Goal: Information Seeking & Learning: Learn about a topic

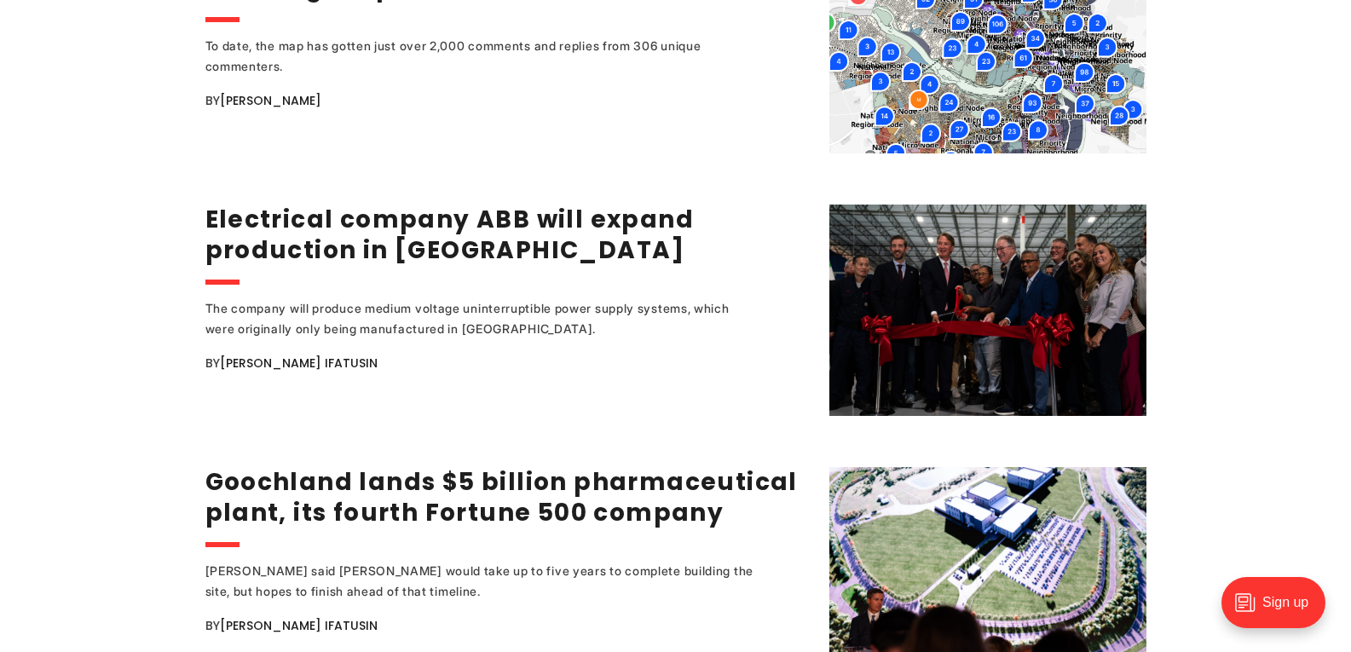
scroll to position [2931, 0]
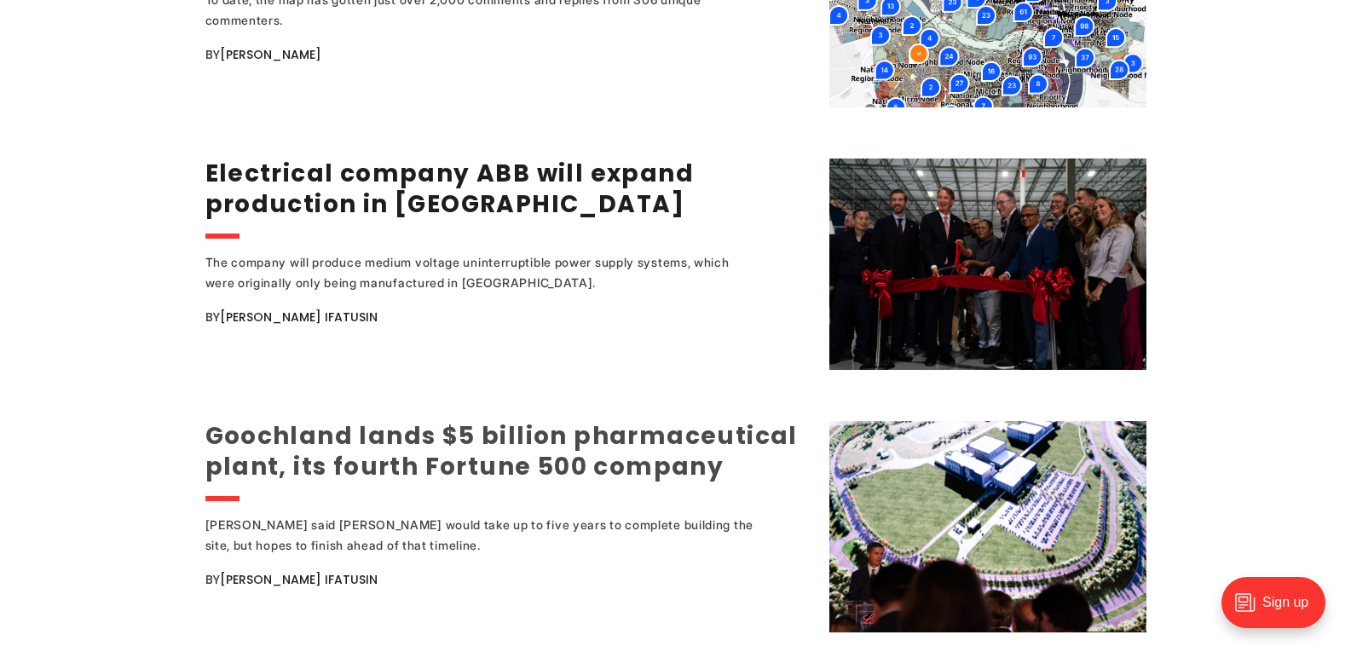
click at [453, 444] on link "Goochland lands $5 billion pharmaceutical plant, its fourth Fortune 500 company" at bounding box center [501, 451] width 592 height 64
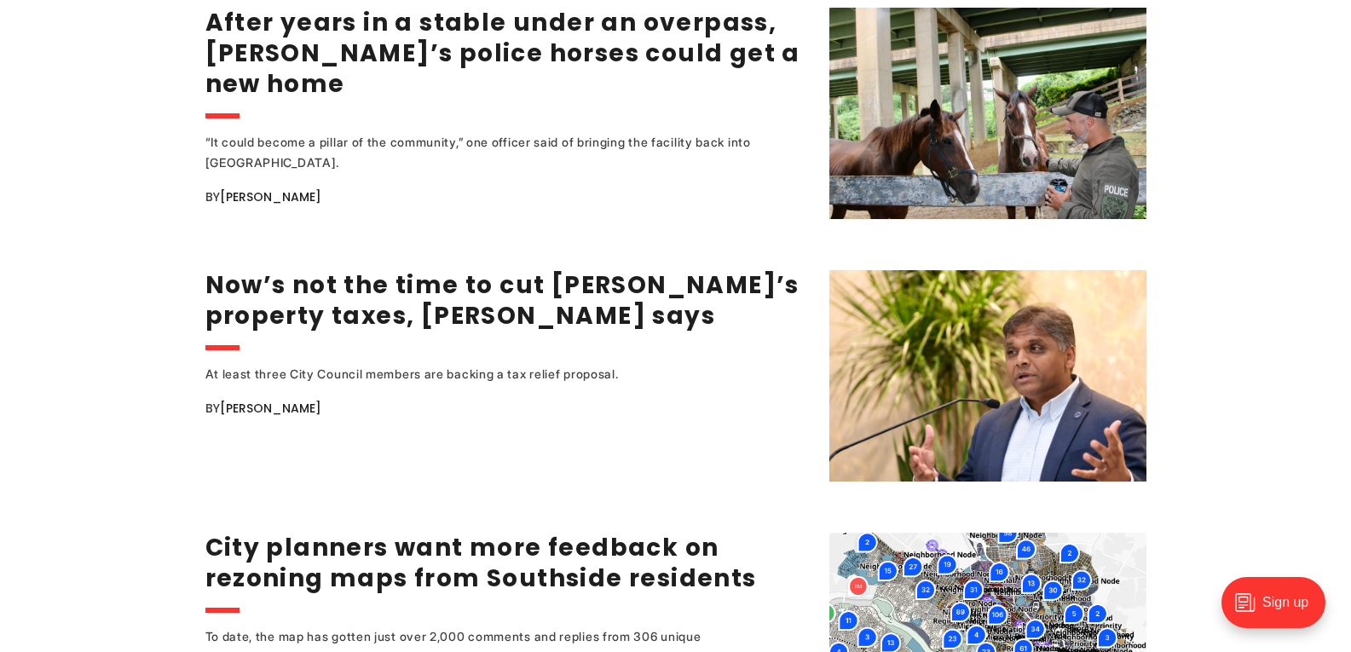
scroll to position [2237, 0]
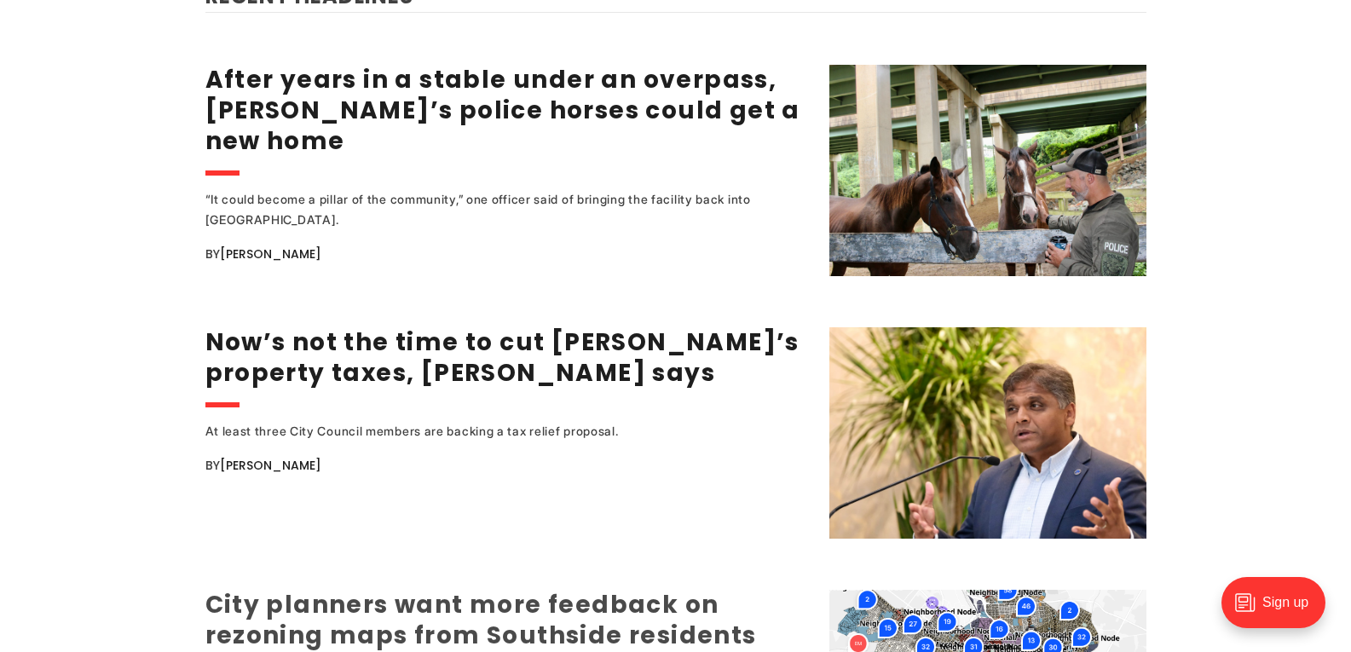
click at [694, 597] on link "City planners want more feedback on rezoning maps from Southside residents" at bounding box center [480, 620] width 551 height 64
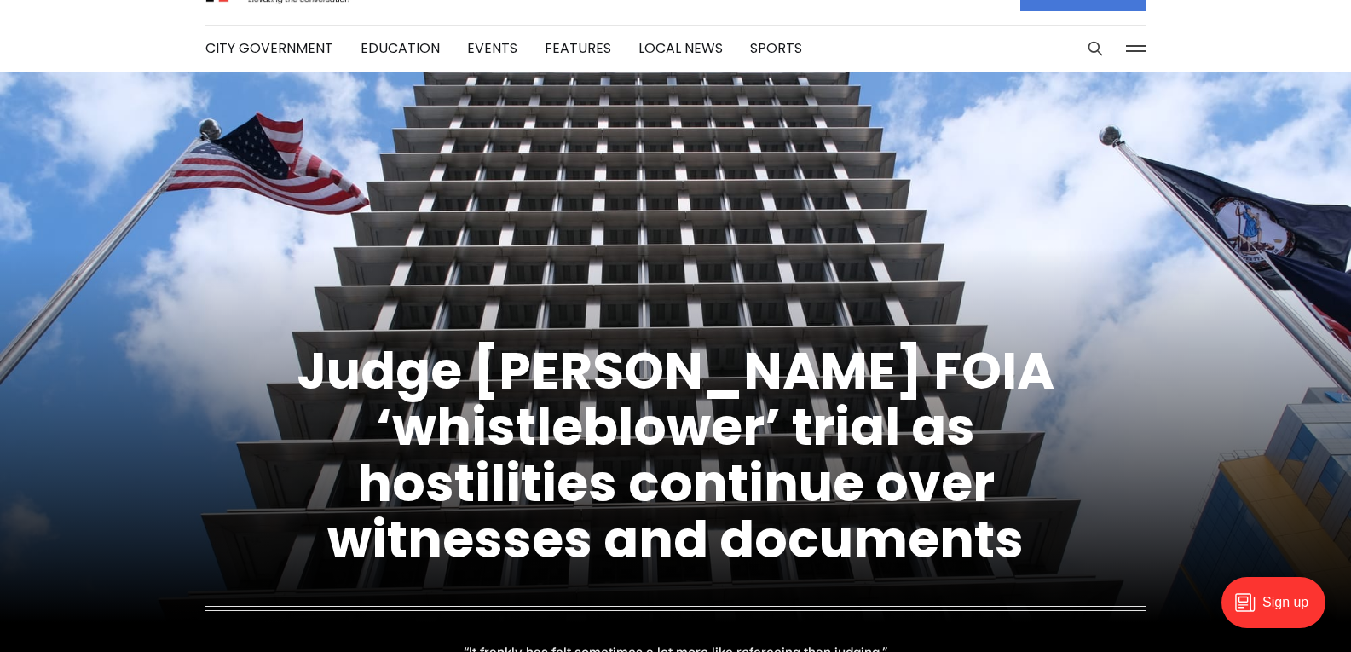
scroll to position [0, 0]
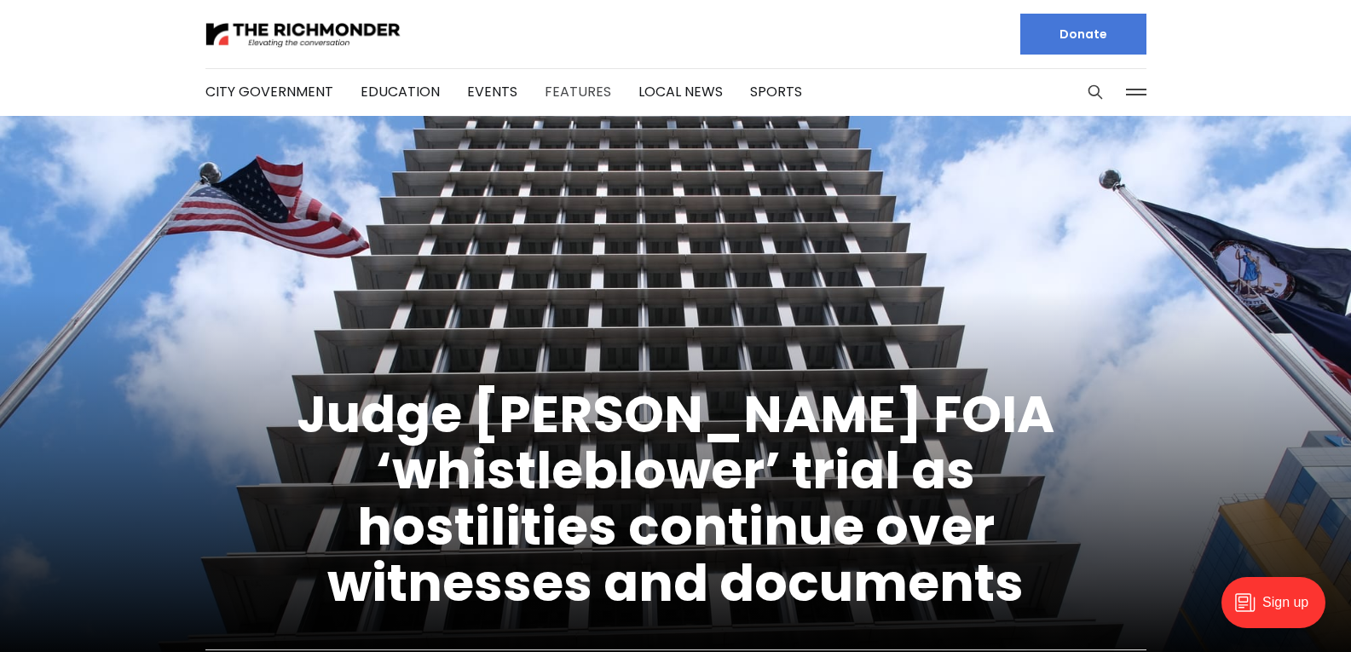
click at [568, 93] on link "Features" at bounding box center [578, 92] width 66 height 20
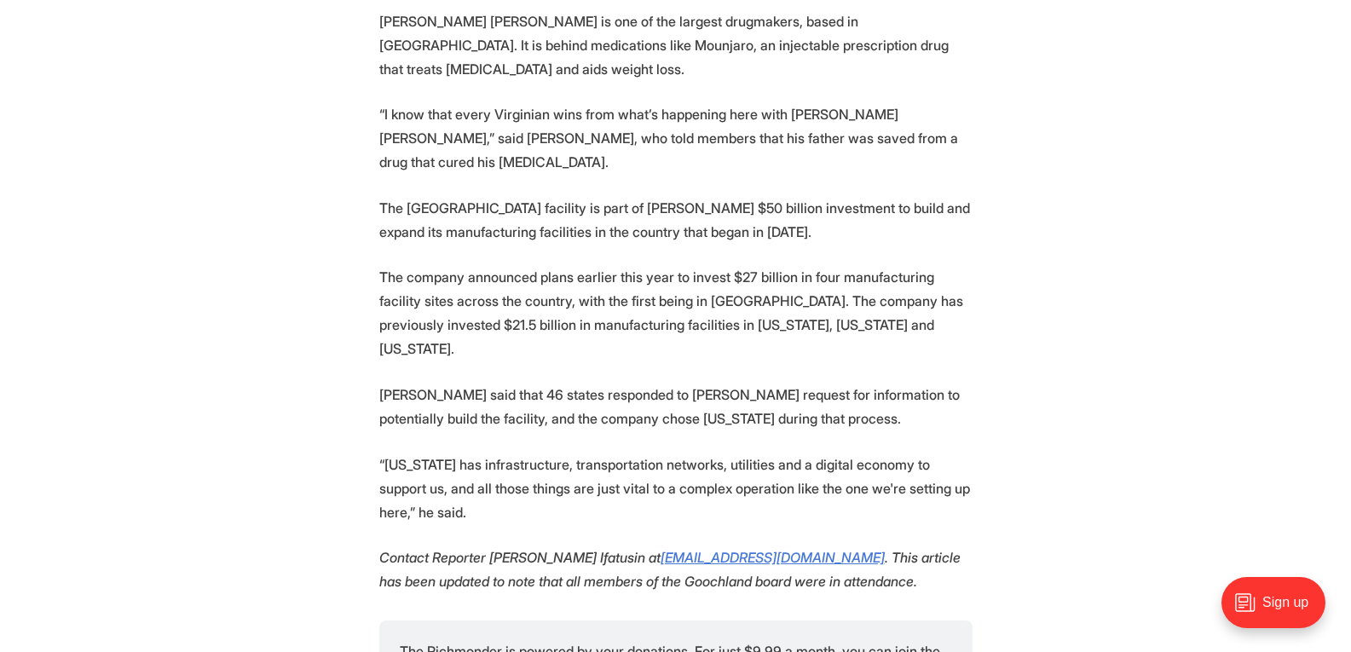
scroll to position [3557, 0]
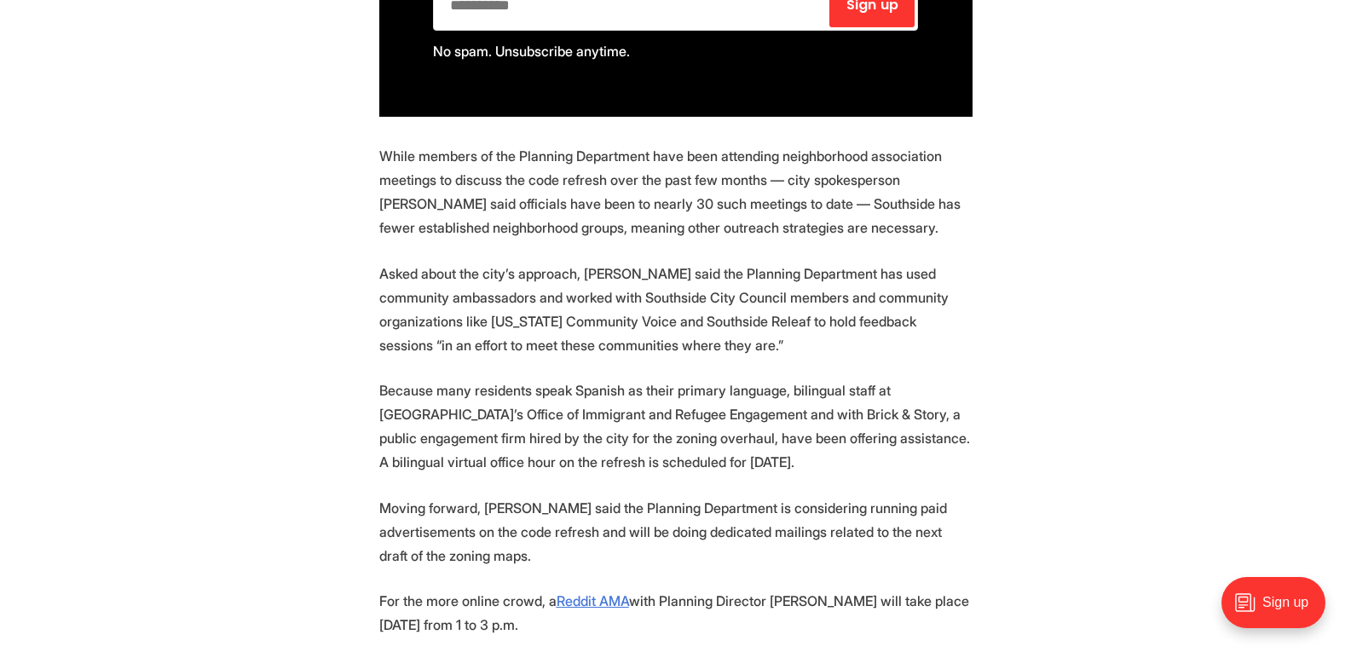
scroll to position [1432, 0]
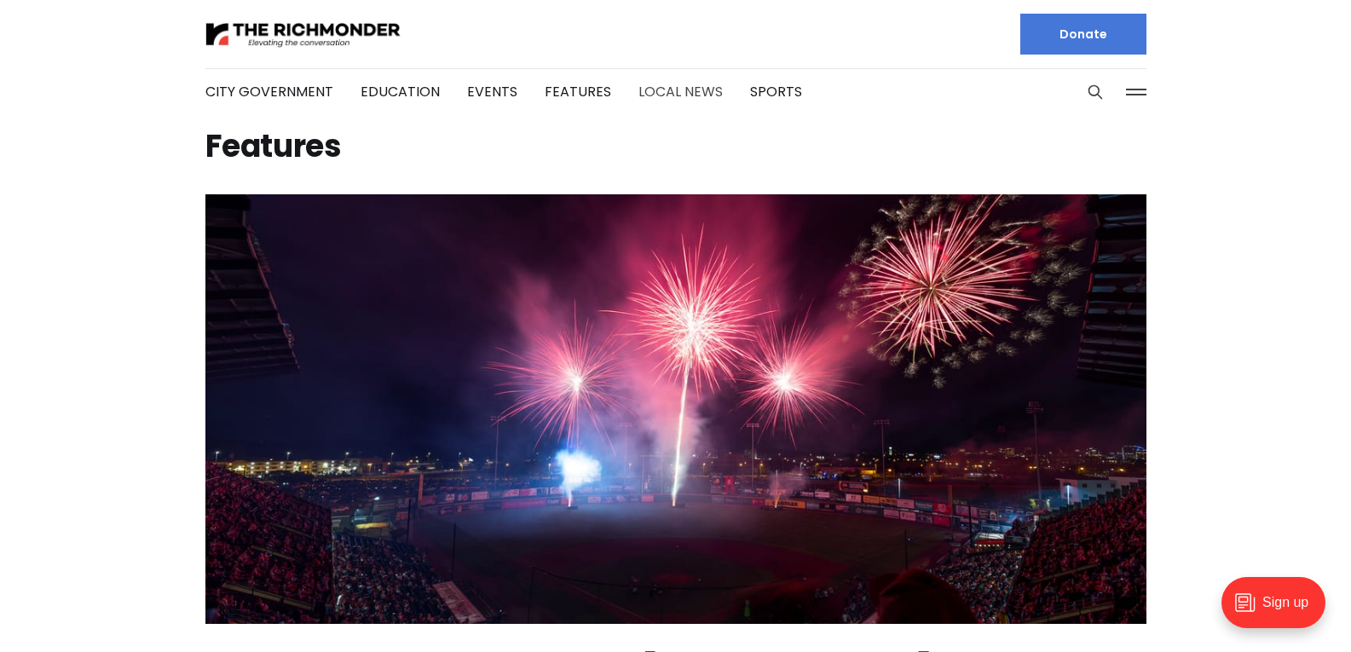
click at [689, 86] on link "Local News" at bounding box center [680, 92] width 84 height 20
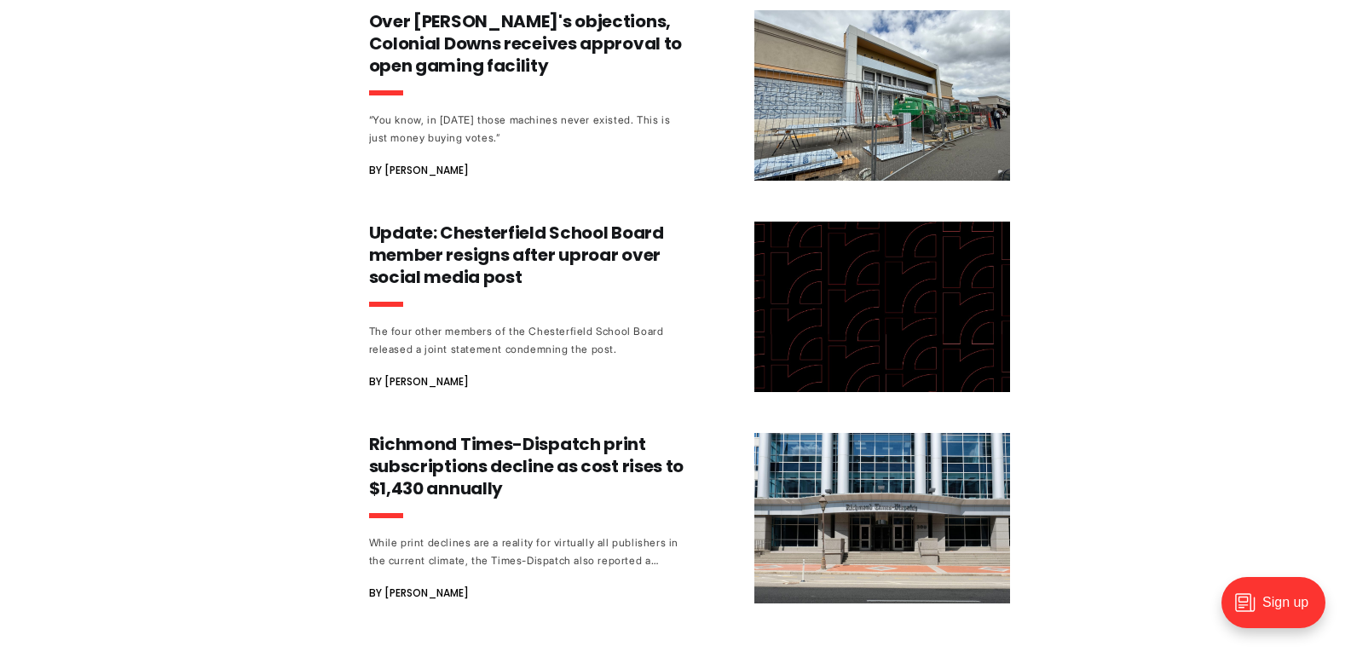
scroll to position [1739, 0]
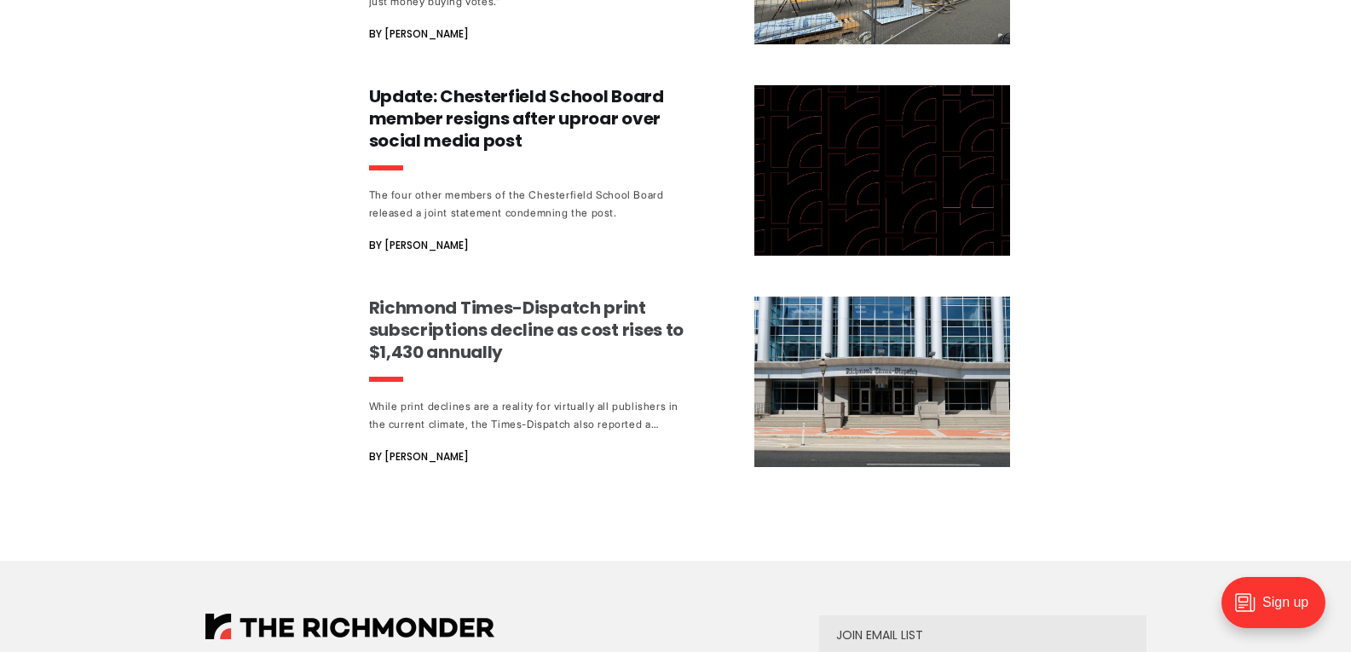
click at [609, 315] on h3 "Richmond Times-Dispatch print subscriptions decline as cost rises to $1,430 ann…" at bounding box center [527, 330] width 317 height 66
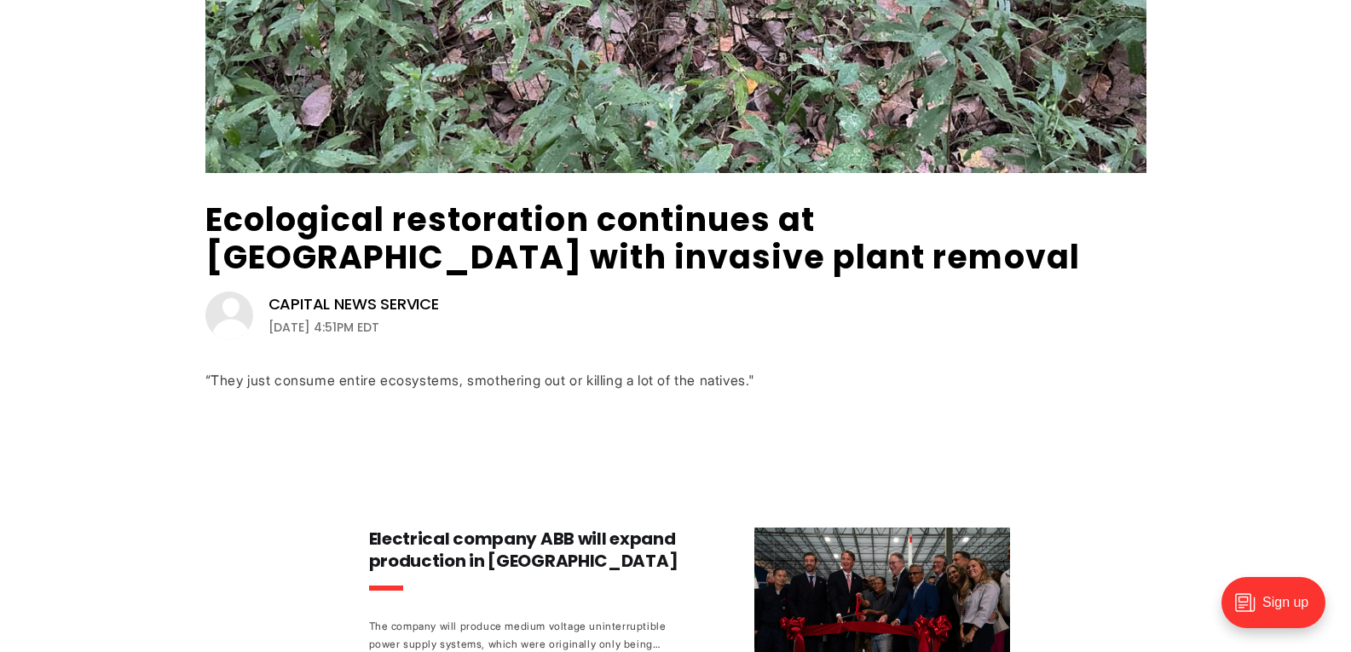
scroll to position [0, 0]
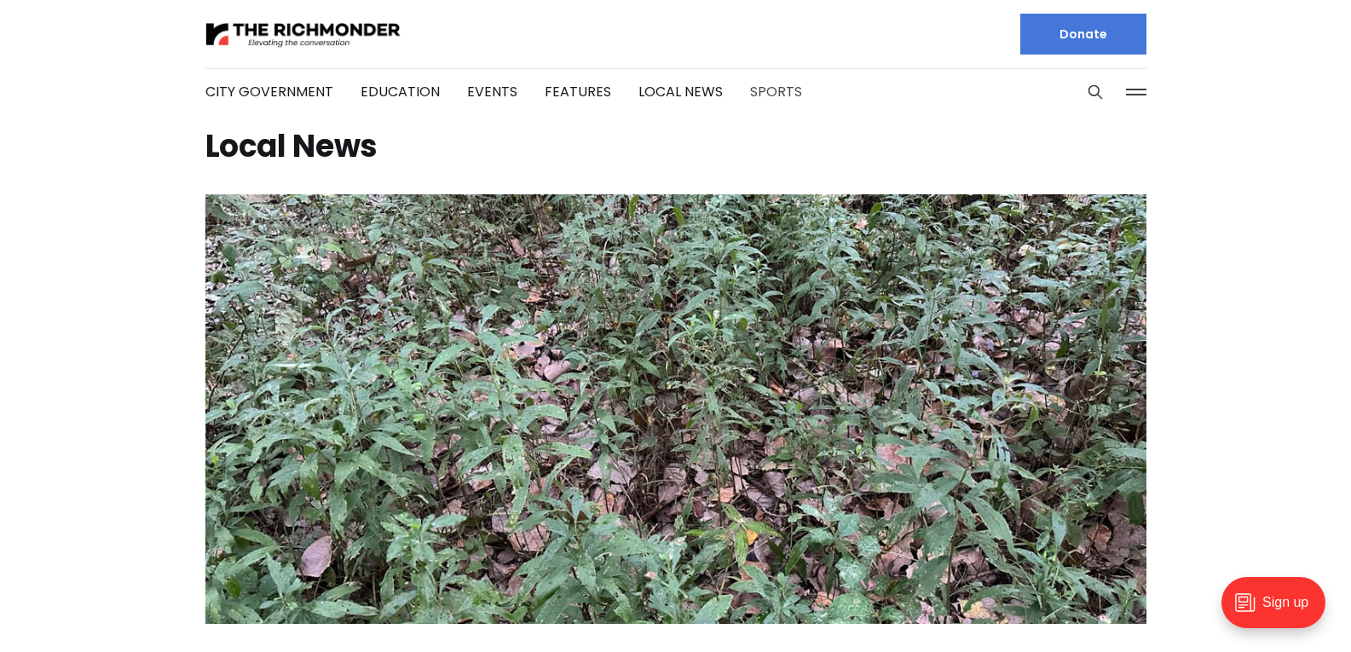
click at [760, 84] on link "Sports" at bounding box center [776, 92] width 52 height 20
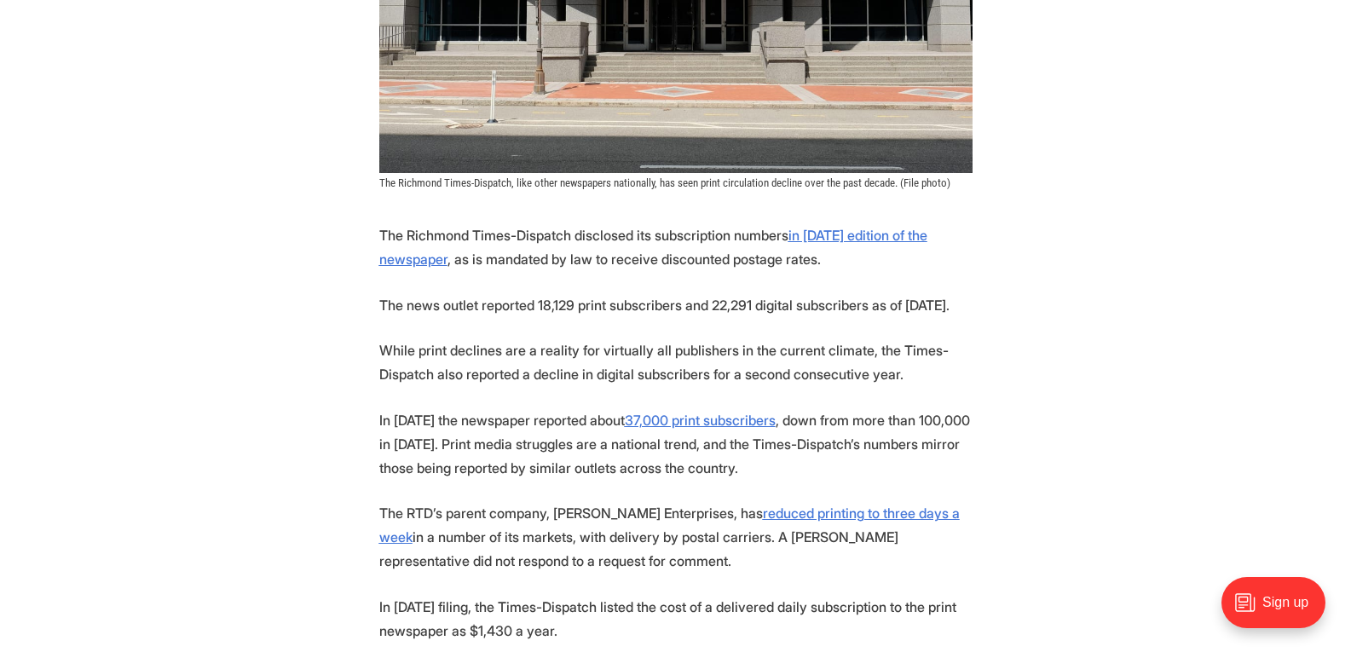
scroll to position [80, 0]
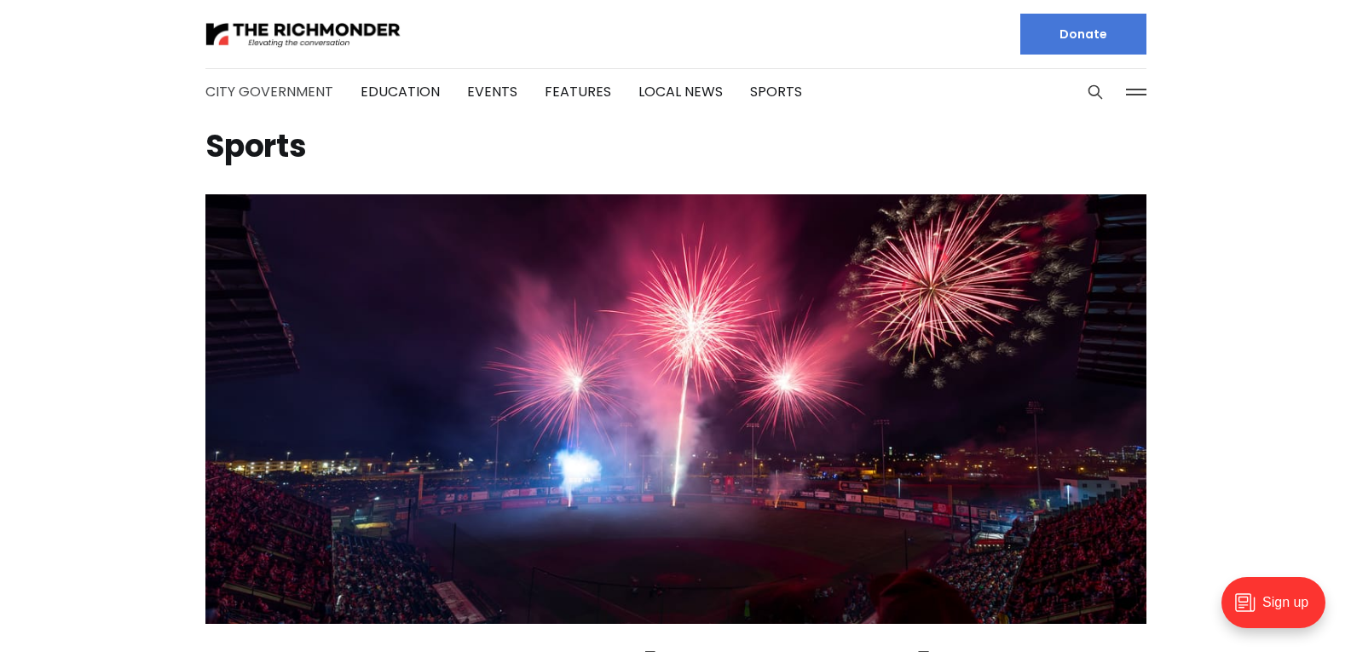
click at [279, 96] on link "City Government" at bounding box center [269, 92] width 128 height 20
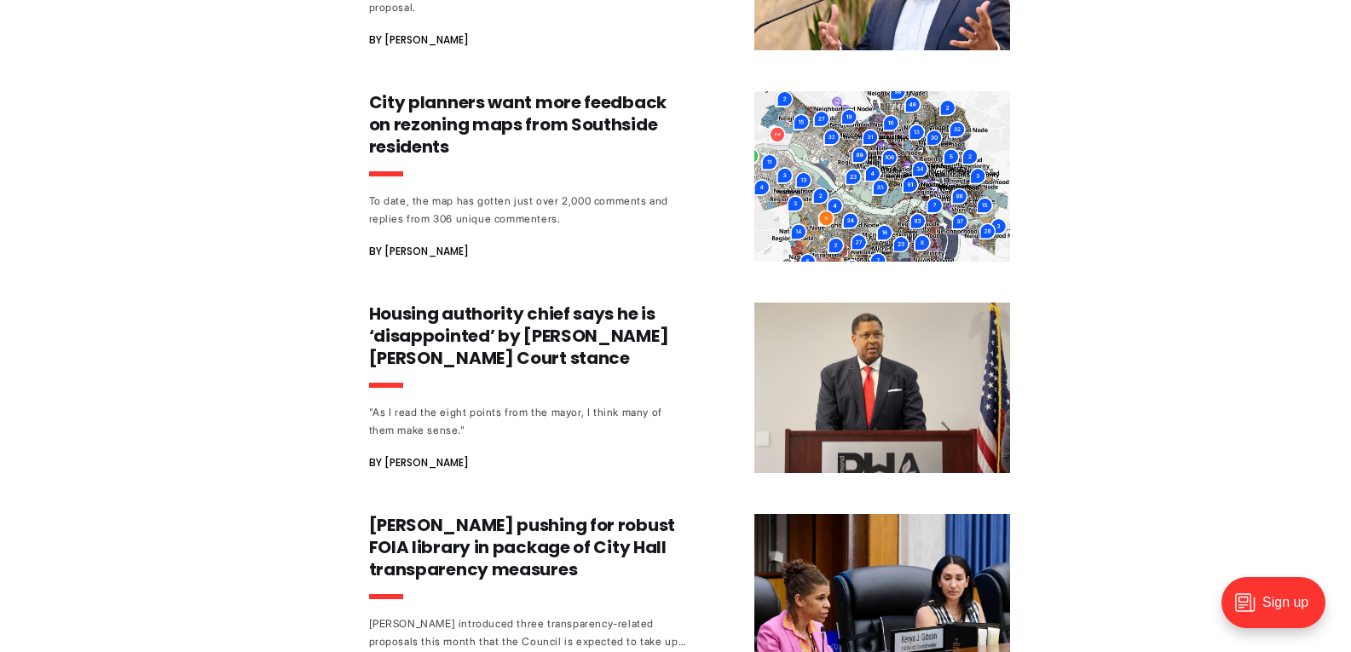
scroll to position [1691, 0]
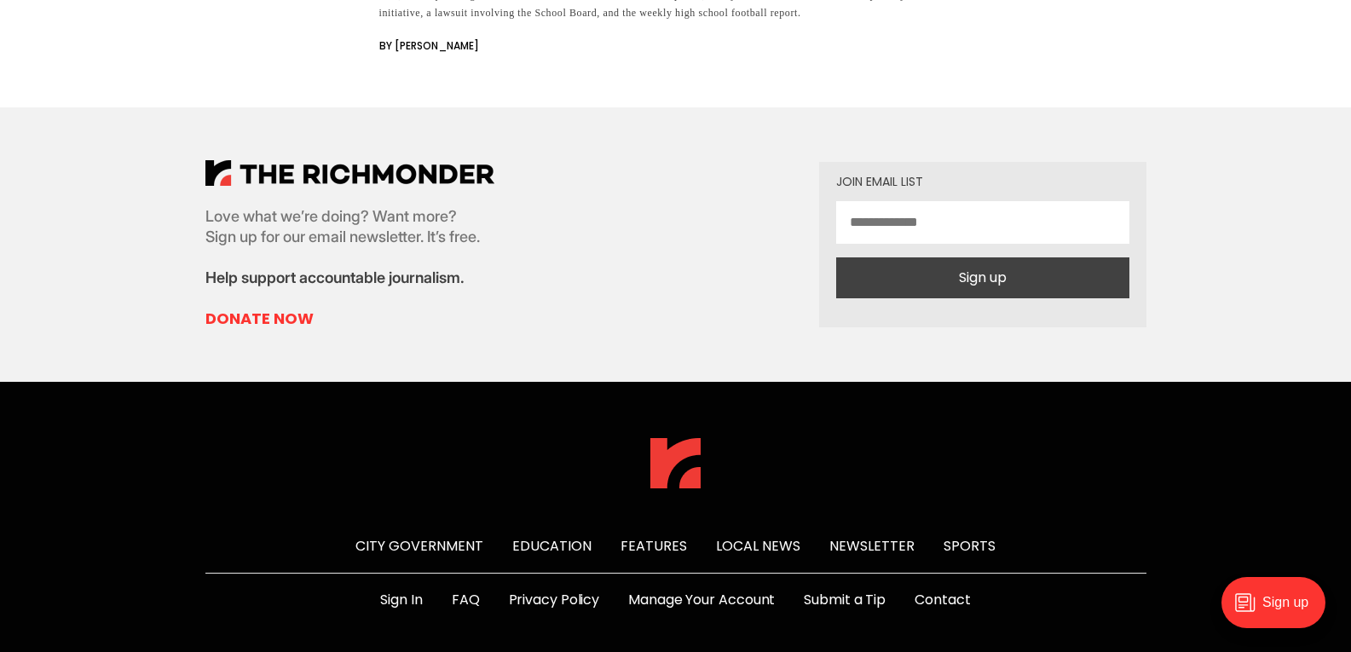
scroll to position [2050, 0]
